Goal: Task Accomplishment & Management: Manage account settings

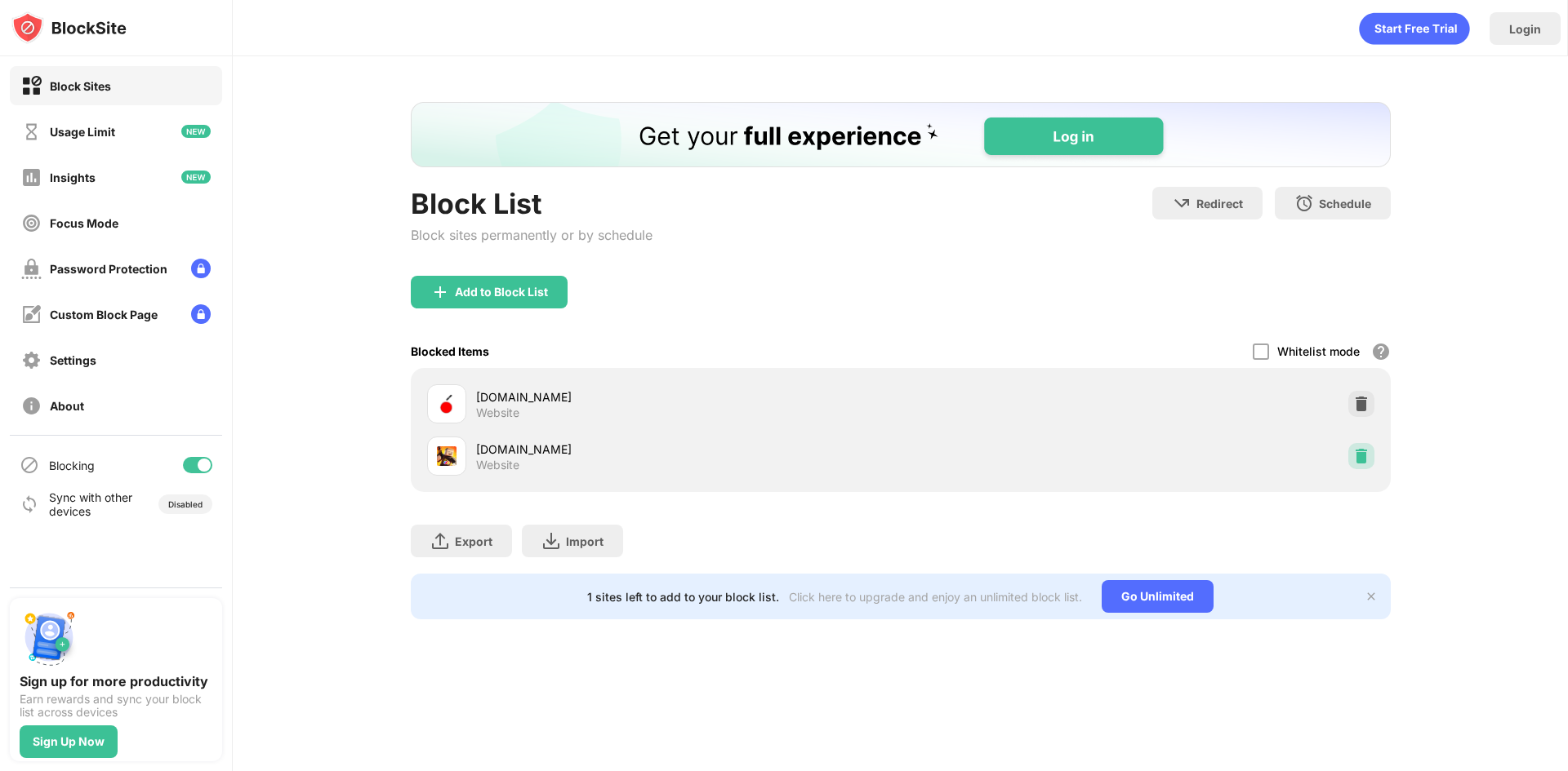
drag, startPoint x: 1362, startPoint y: 455, endPoint x: 1334, endPoint y: 457, distance: 28.1
click at [1362, 455] on img at bounding box center [1361, 455] width 16 height 16
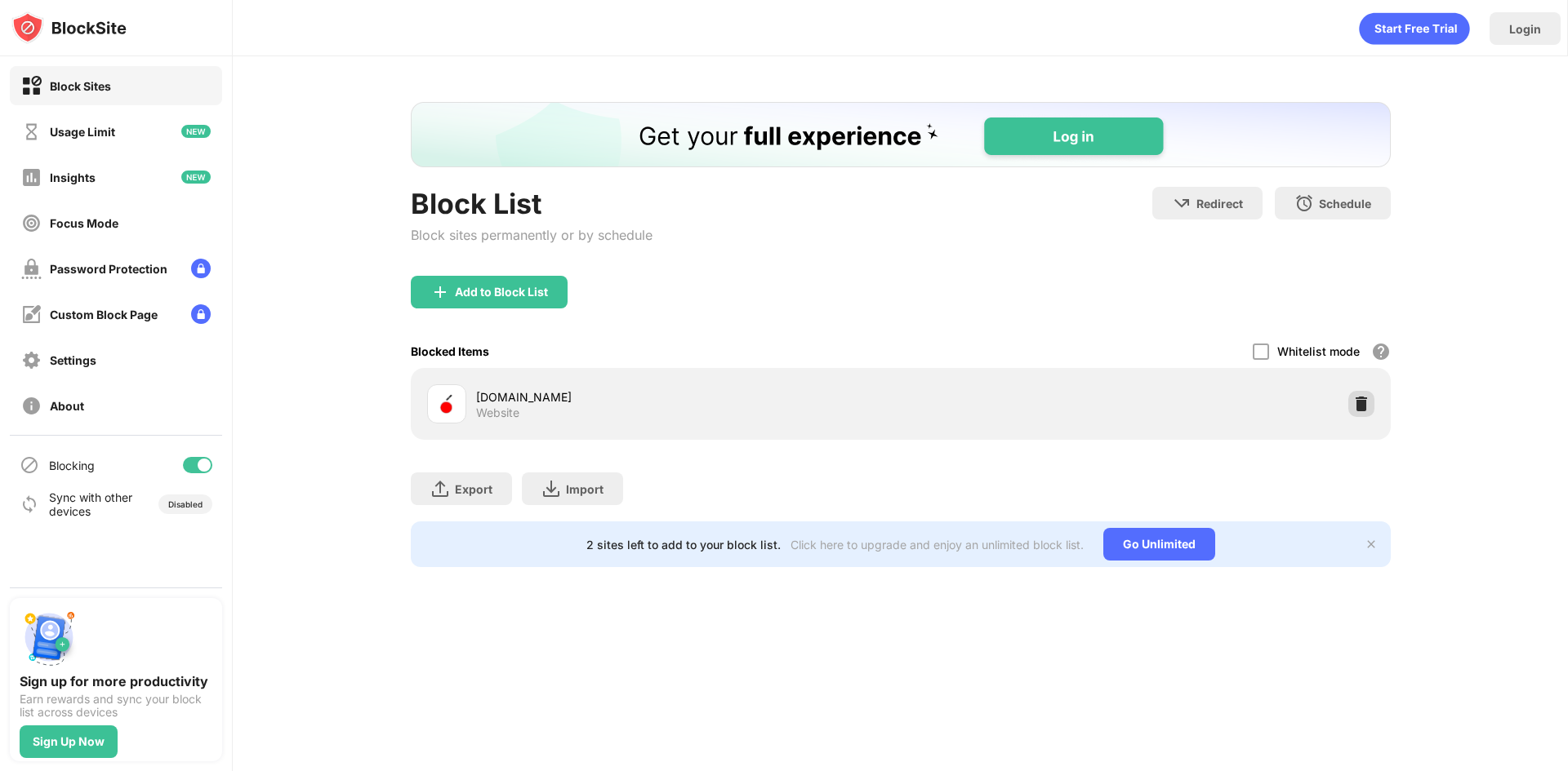
click at [1370, 401] on div at bounding box center [1361, 403] width 26 height 26
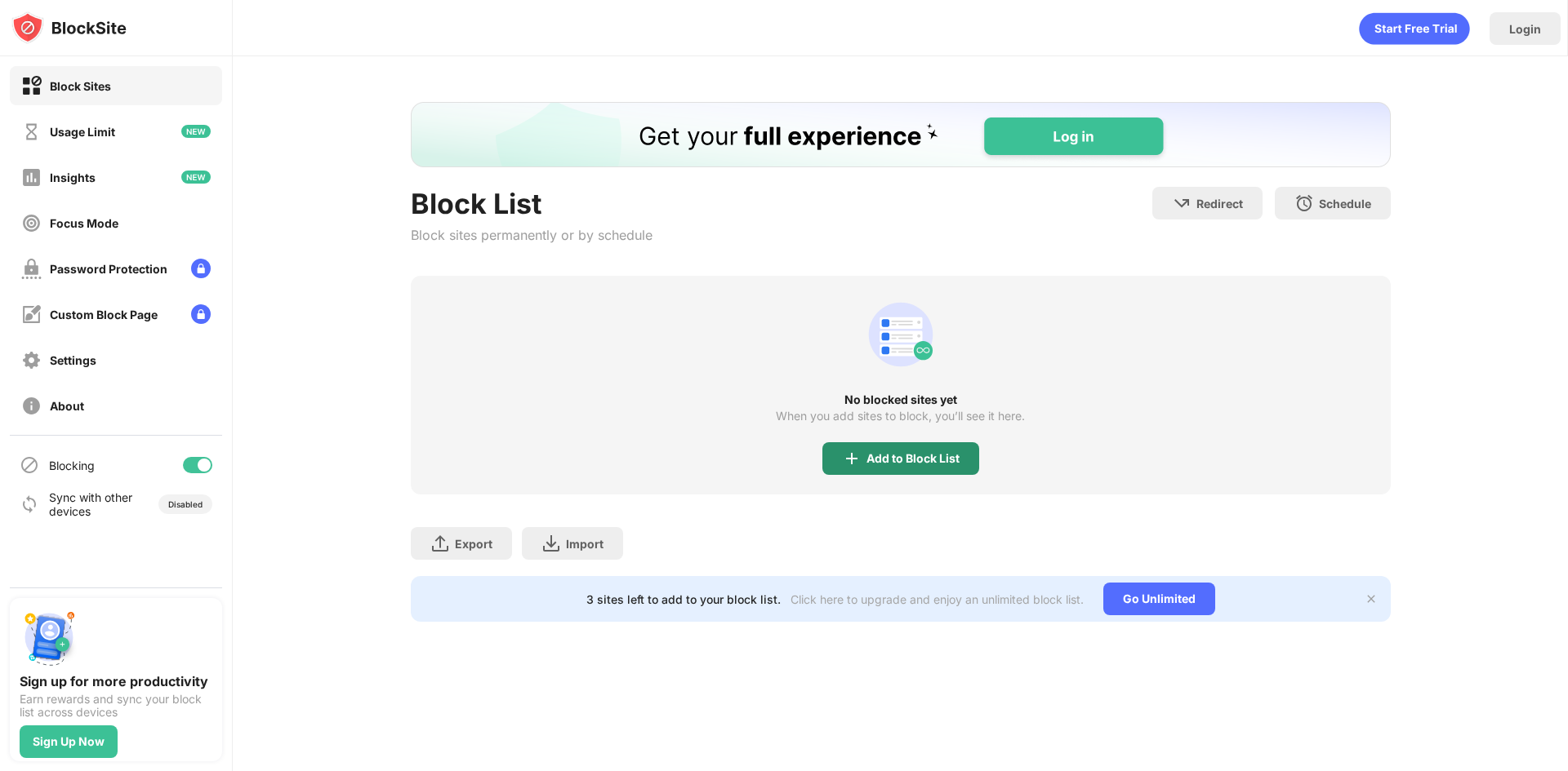
click at [872, 457] on div "Add to Block List" at bounding box center [912, 459] width 93 height 13
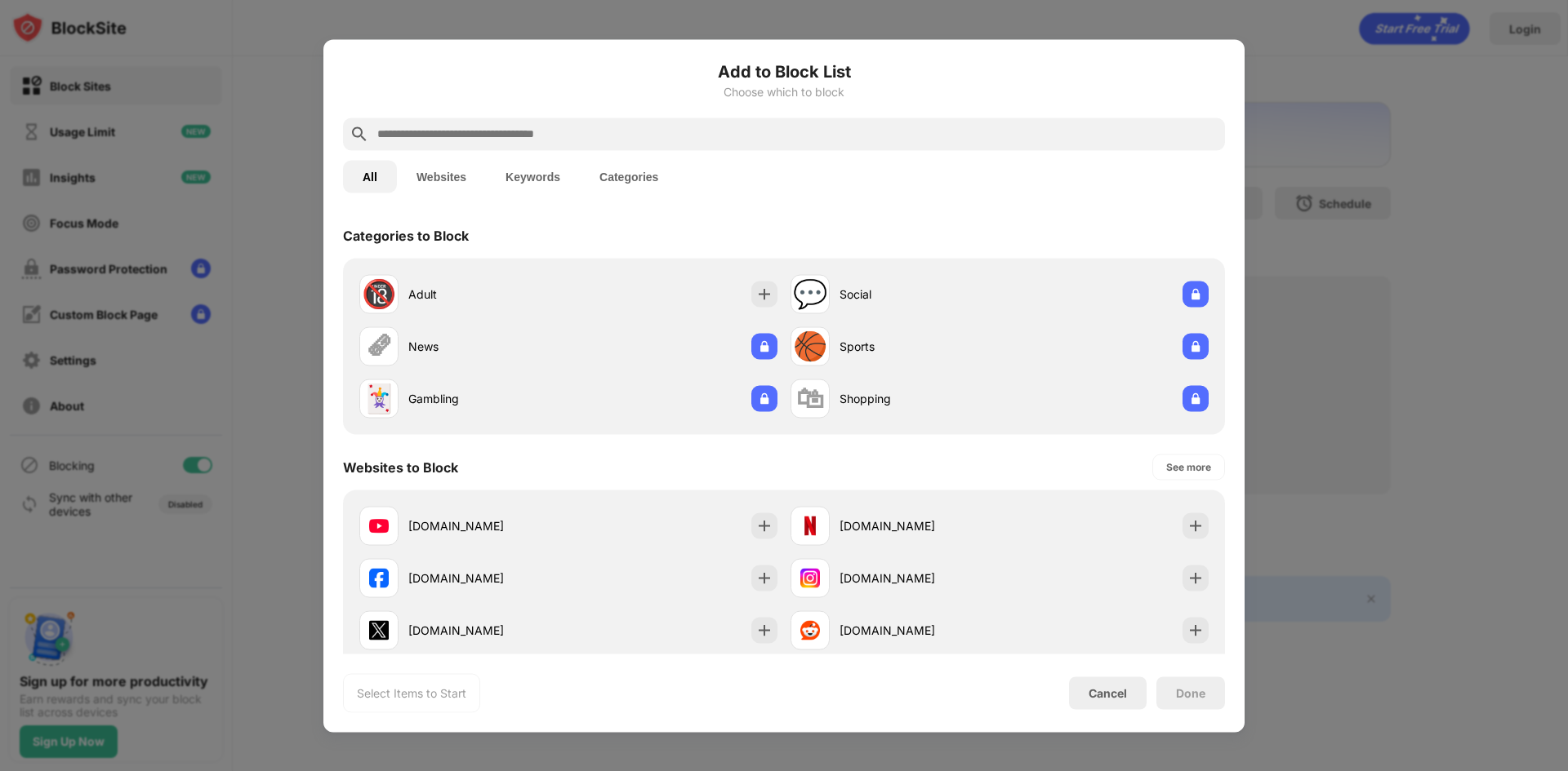
click at [515, 115] on div "Add to Block List Choose which to block" at bounding box center [784, 88] width 882 height 59
click at [483, 133] on input "text" at bounding box center [797, 134] width 843 height 19
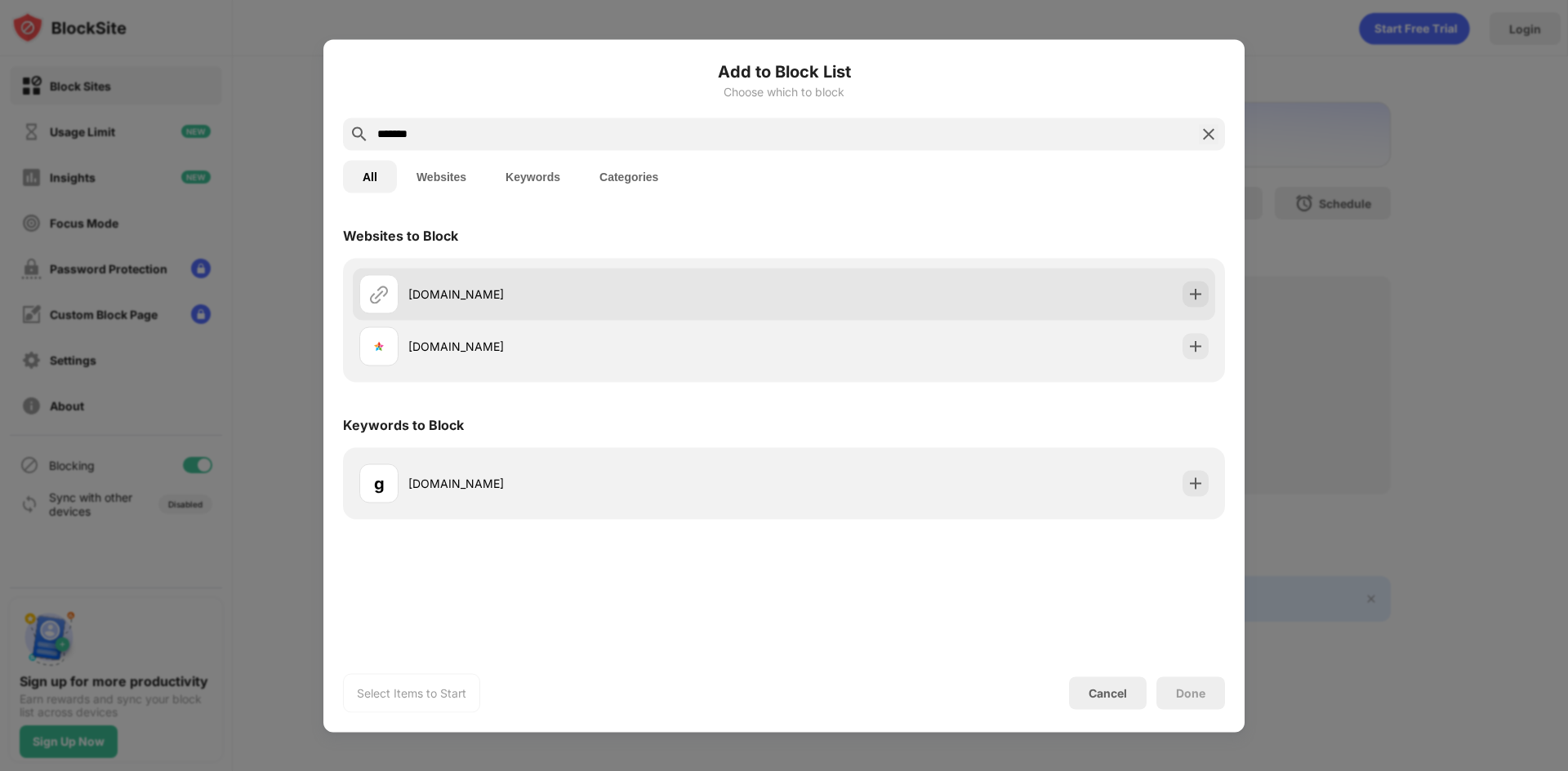
type input "*******"
click at [425, 292] on div "[DOMAIN_NAME]" at bounding box center [596, 295] width 376 height 17
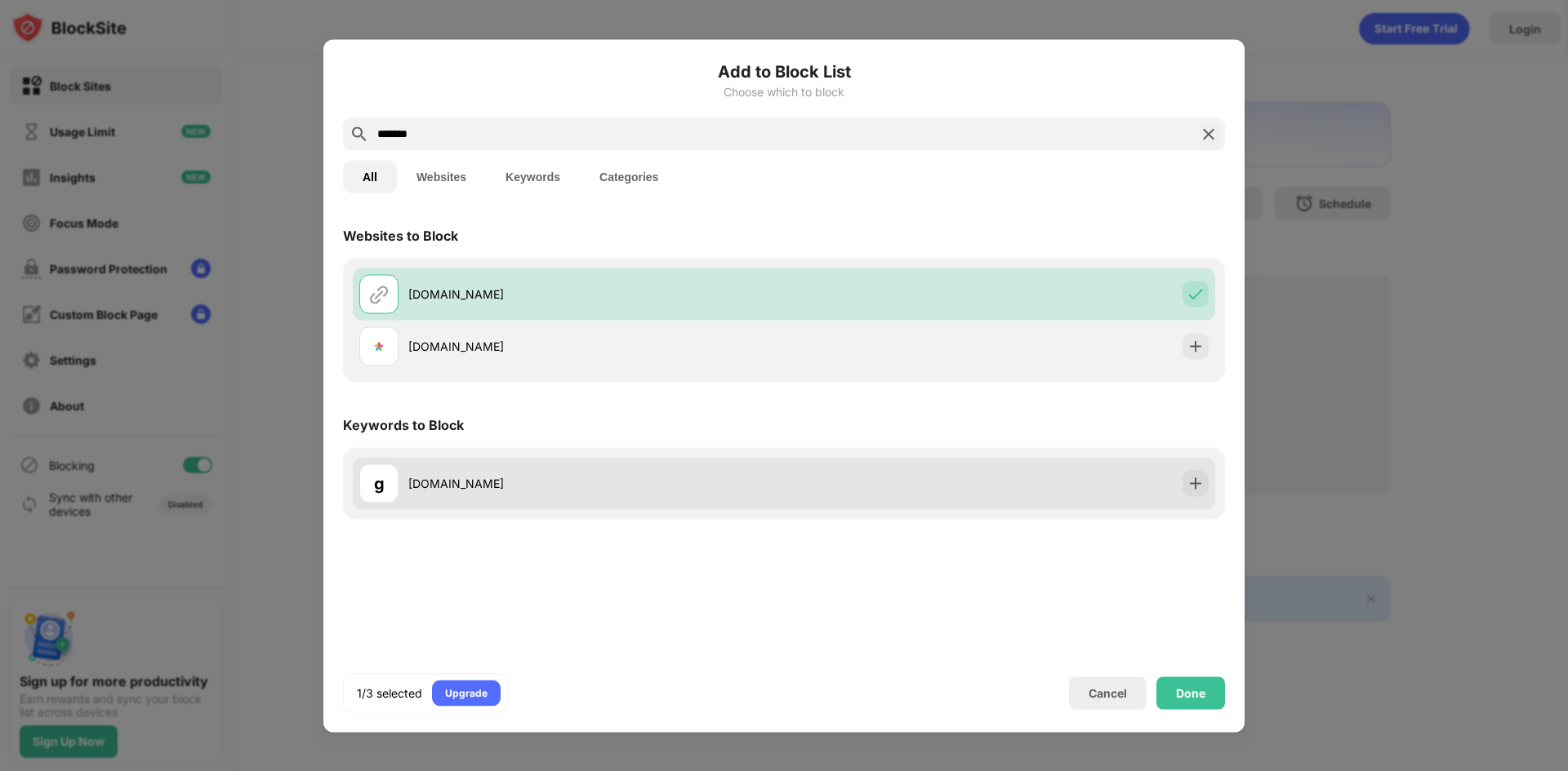
click at [413, 461] on div "g [DOMAIN_NAME]" at bounding box center [783, 483] width 862 height 52
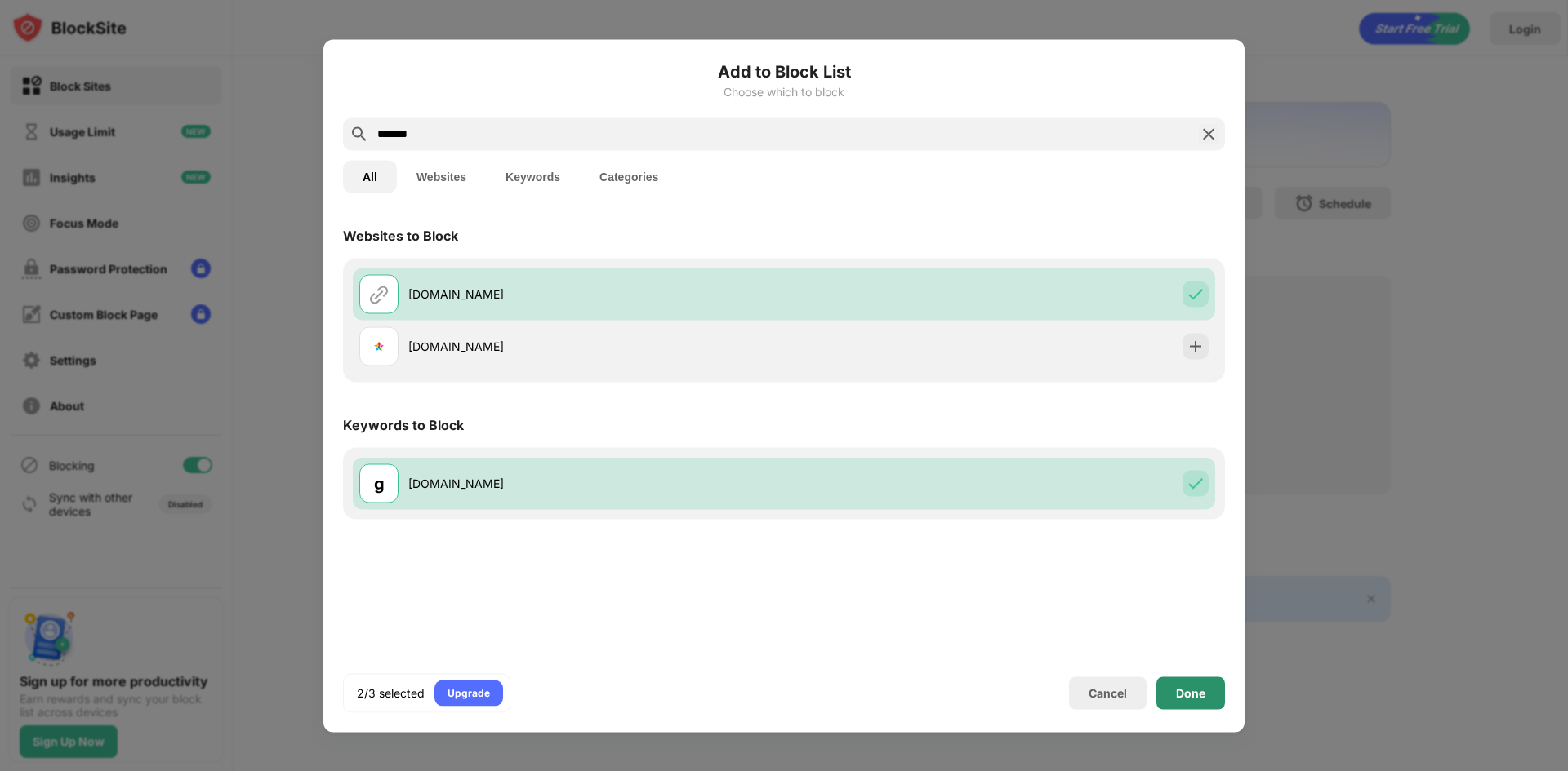
drag, startPoint x: 1198, startPoint y: 699, endPoint x: 1190, endPoint y: 688, distance: 13.6
click at [1198, 699] on div "Done" at bounding box center [1189, 693] width 68 height 33
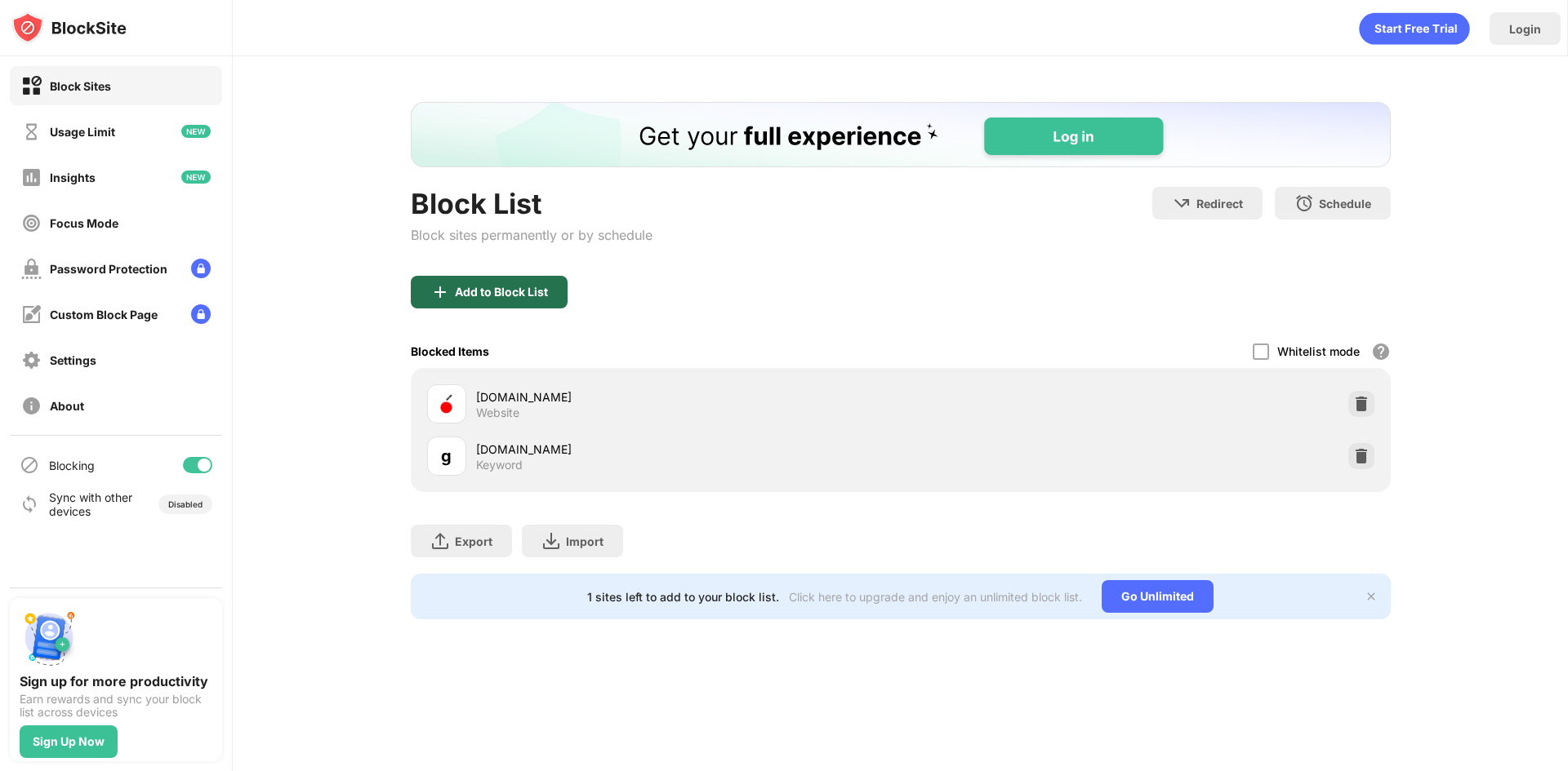
click at [500, 297] on div "Add to Block List" at bounding box center [501, 293] width 93 height 13
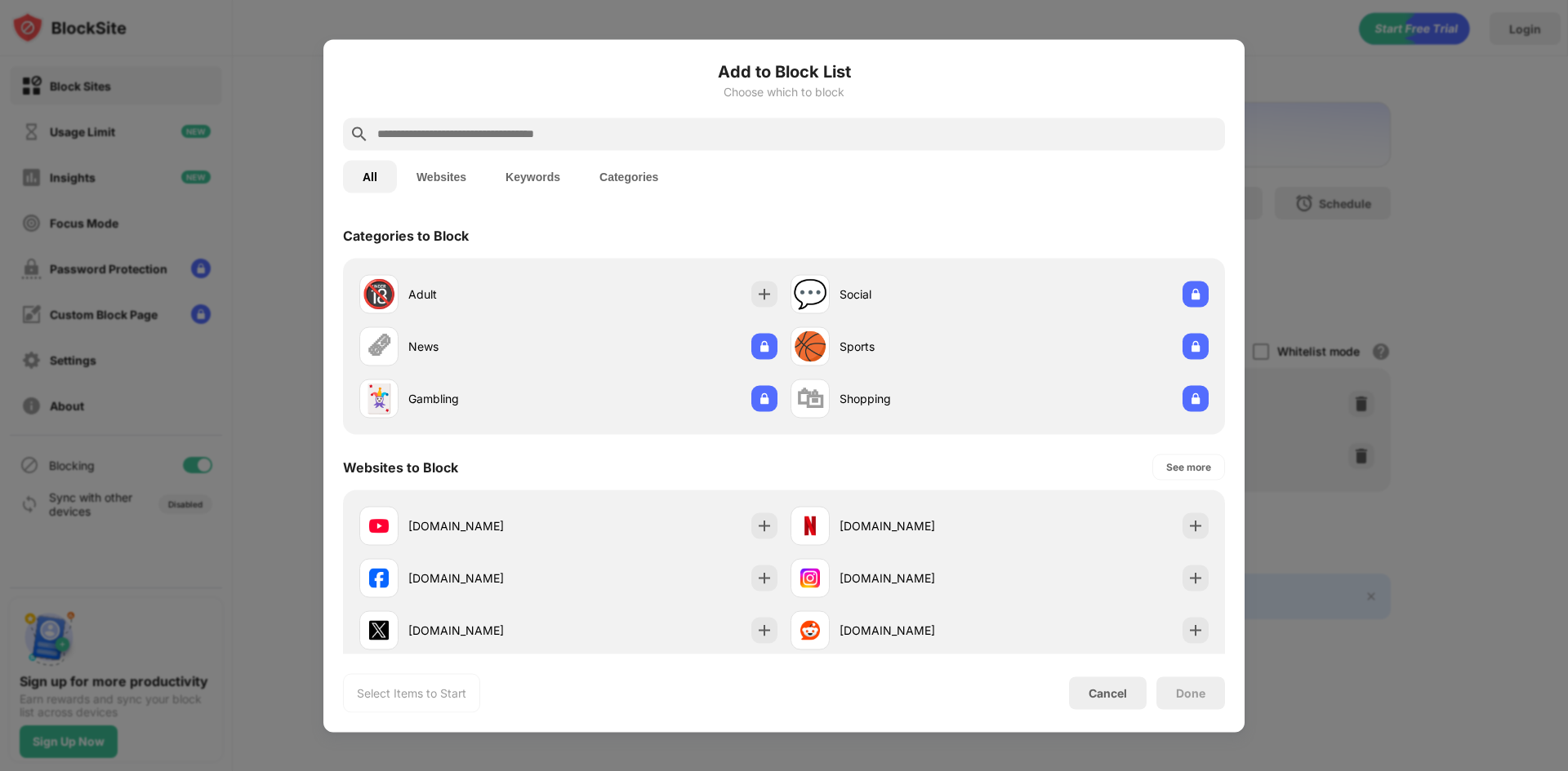
click at [460, 132] on input "text" at bounding box center [797, 134] width 843 height 19
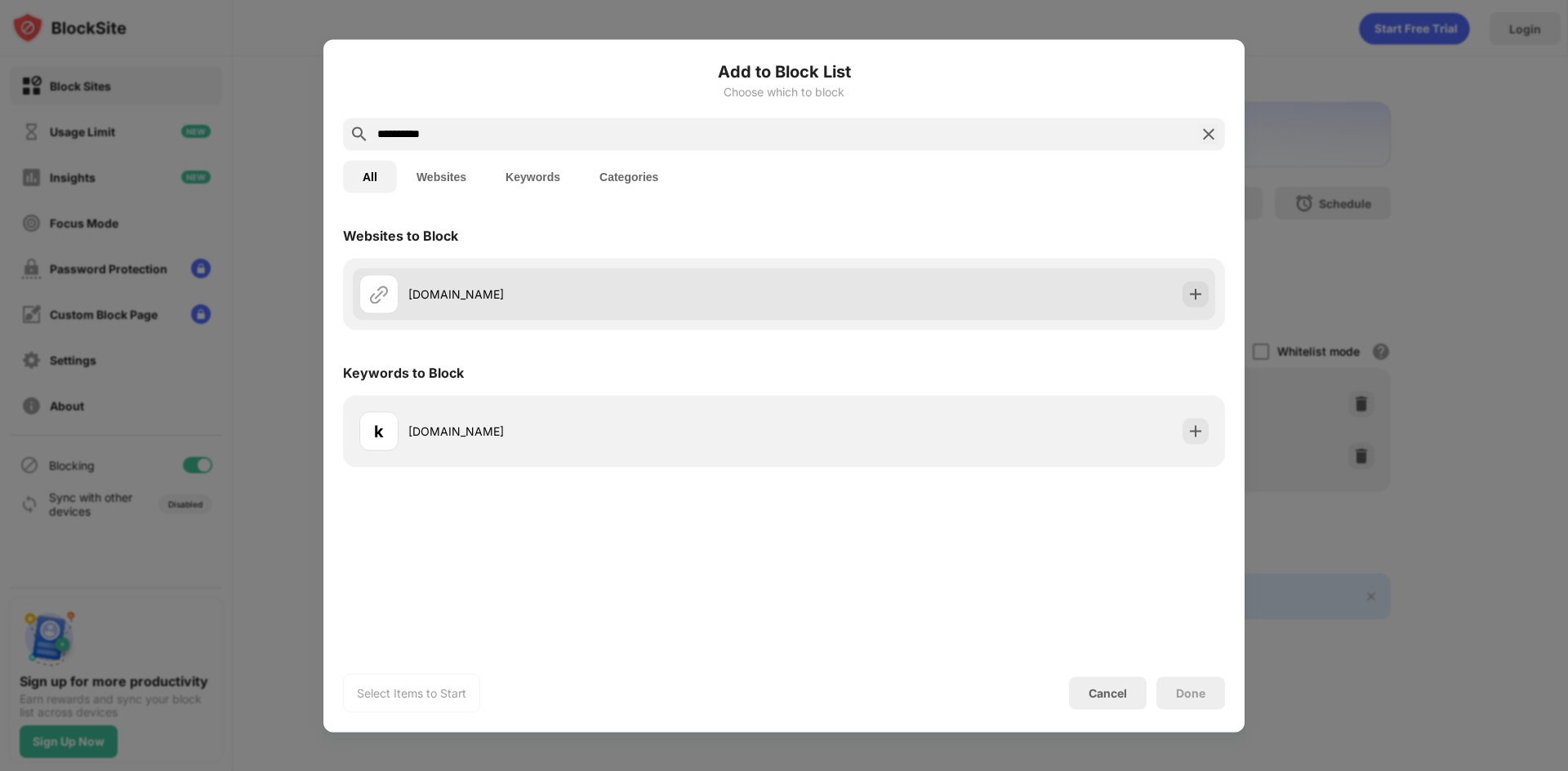
type input "**********"
click at [418, 284] on div "[DOMAIN_NAME]" at bounding box center [571, 294] width 425 height 39
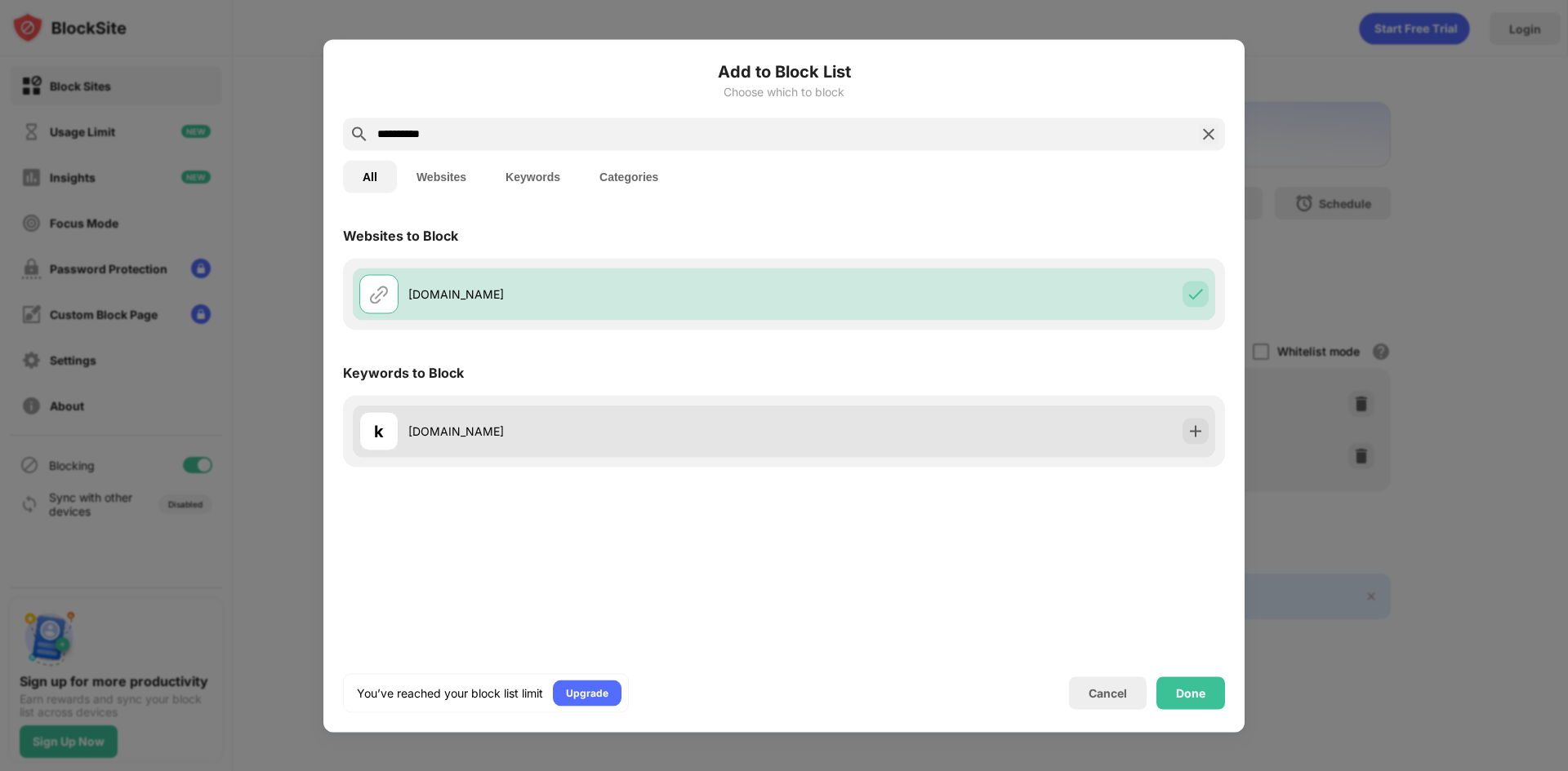
click at [419, 438] on div "[DOMAIN_NAME]" at bounding box center [596, 431] width 376 height 17
click at [421, 418] on div "k [DOMAIN_NAME]" at bounding box center [571, 430] width 425 height 39
click at [439, 448] on div "k [DOMAIN_NAME]" at bounding box center [571, 430] width 425 height 39
drag, startPoint x: 439, startPoint y: 435, endPoint x: 1134, endPoint y: 531, distance: 701.6
click at [440, 435] on div "[DOMAIN_NAME]" at bounding box center [596, 431] width 376 height 17
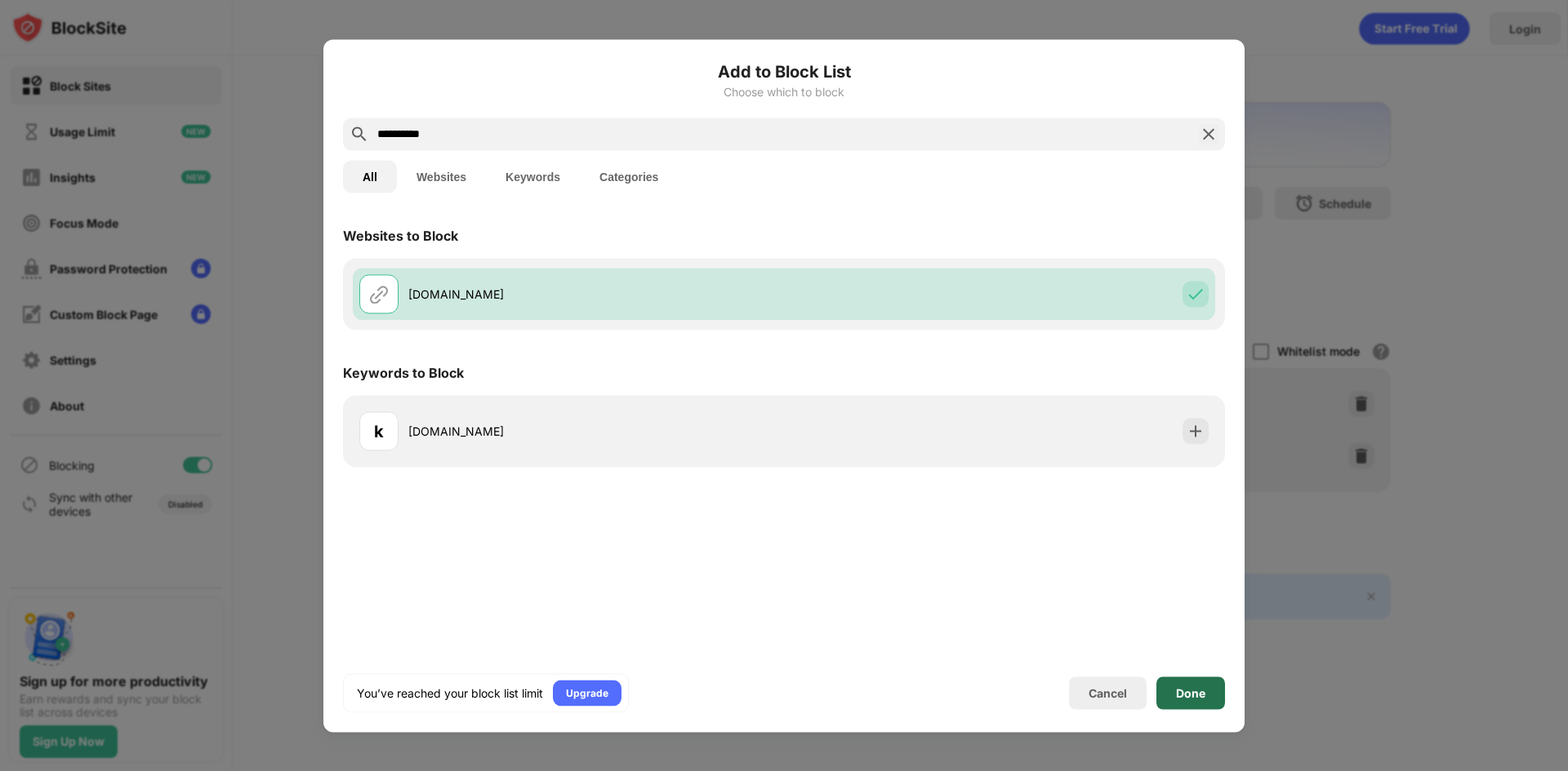
click at [1199, 693] on div "Done" at bounding box center [1190, 693] width 30 height 13
